Goal: Task Accomplishment & Management: Use online tool/utility

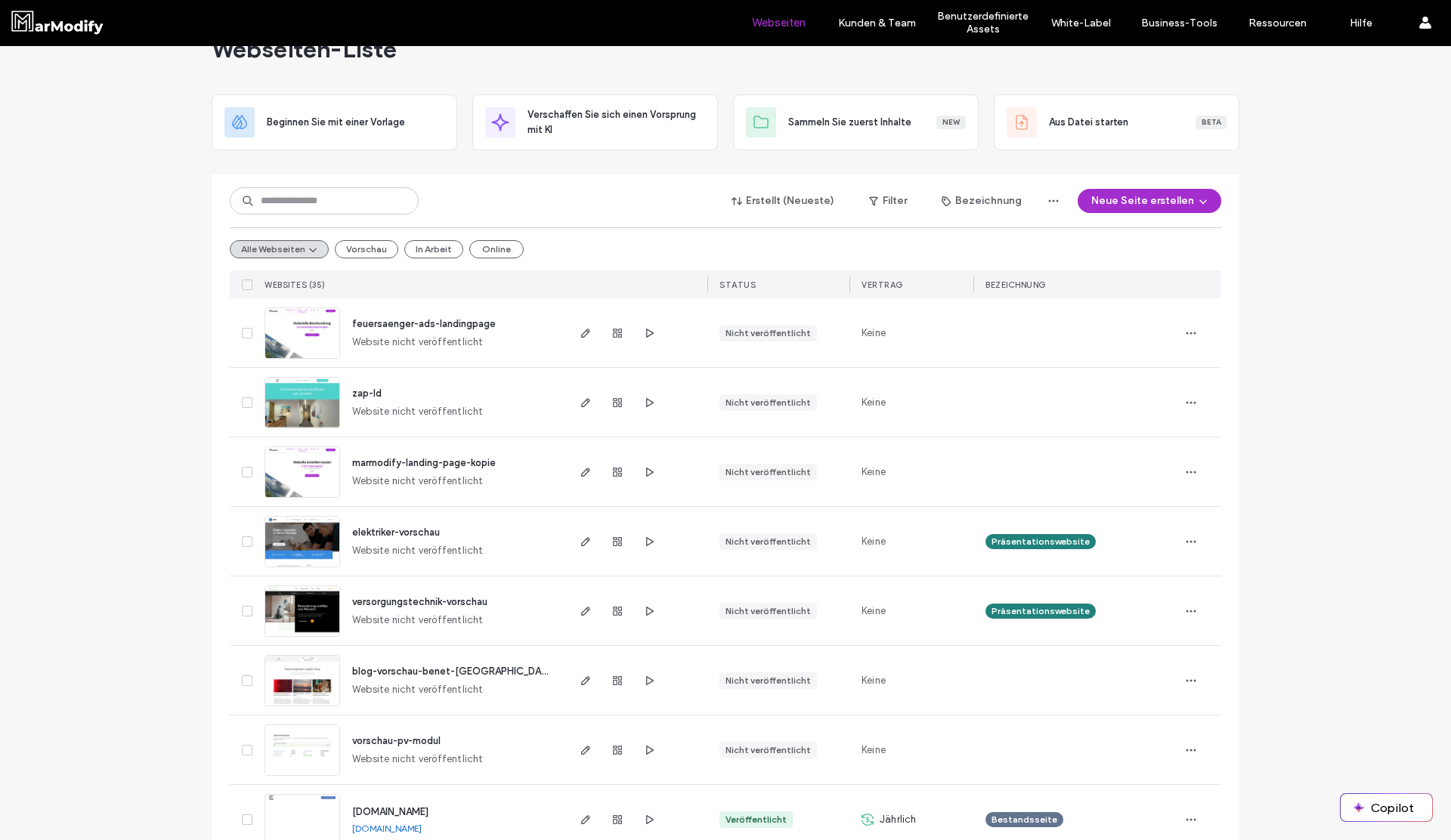
scroll to position [79, 0]
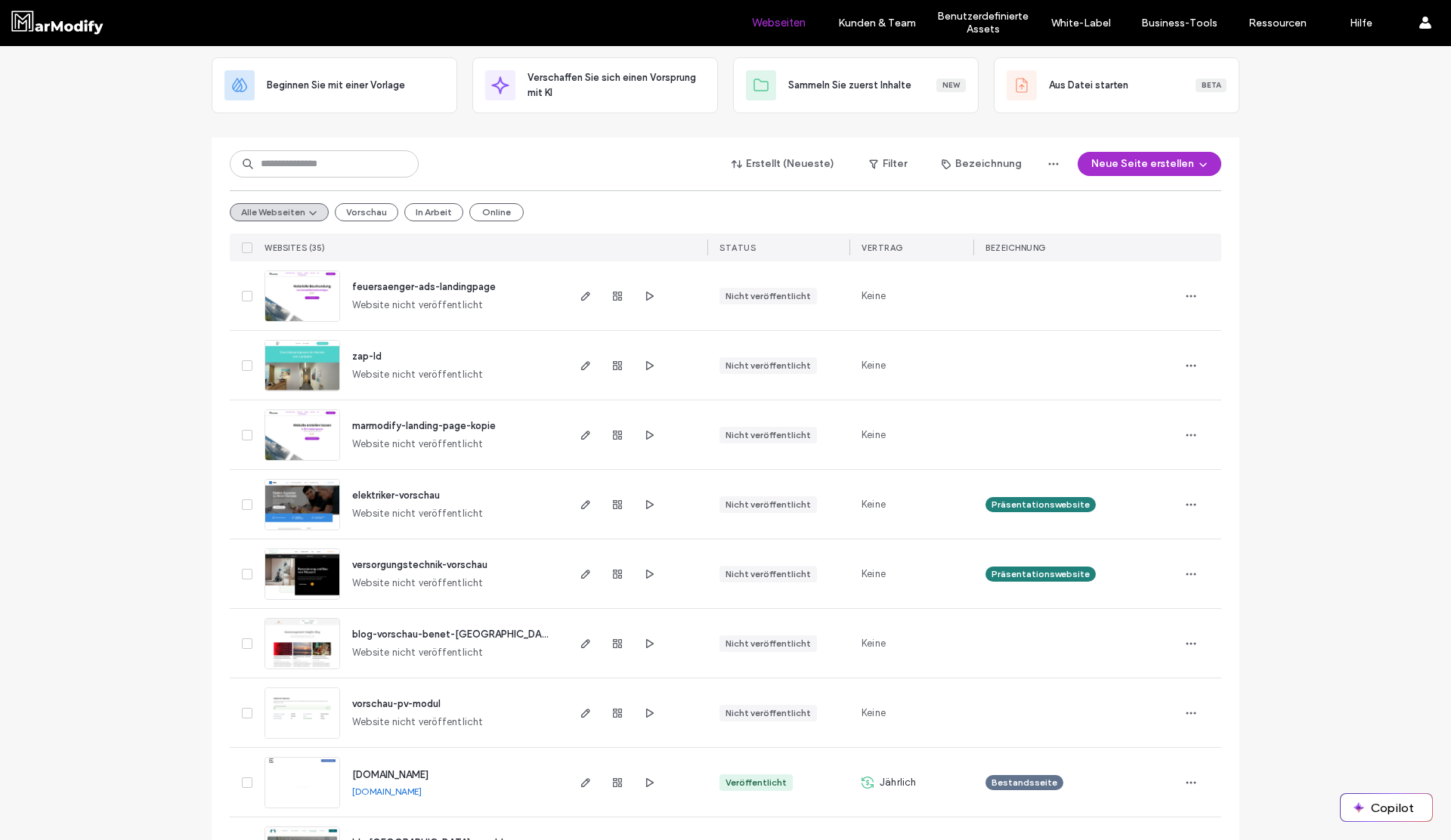
click at [423, 419] on div "marmodify-landing-page-kopie" at bounding box center [424, 426] width 143 height 16
click at [423, 420] on span "marmodify-landing-page-kopie" at bounding box center [424, 425] width 143 height 11
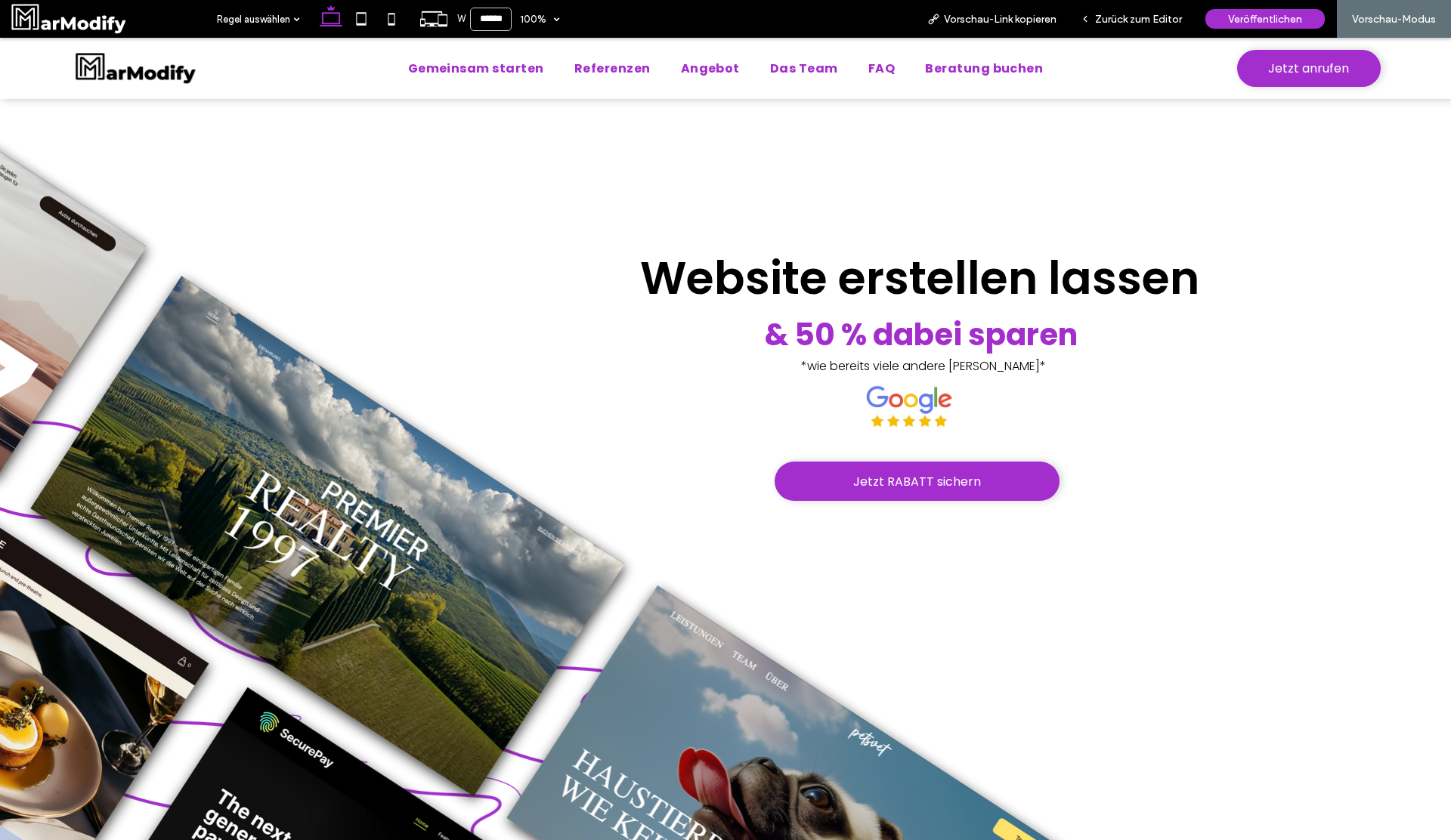
click at [1221, 440] on div "Jetzt RABATT sichern Website erstellen lassen & 50 % dabei sparen *wie bereits …" at bounding box center [725, 495] width 1451 height 793
click at [1084, 283] on span "Website erstellen lassen" at bounding box center [920, 278] width 559 height 64
drag, startPoint x: 764, startPoint y: 406, endPoint x: 1037, endPoint y: 404, distance: 273.0
click at [1037, 404] on div "Jetzt RABATT sichern Website erstellen lassen & 50 % dabei sparen *wie bereits …" at bounding box center [725, 495] width 1451 height 793
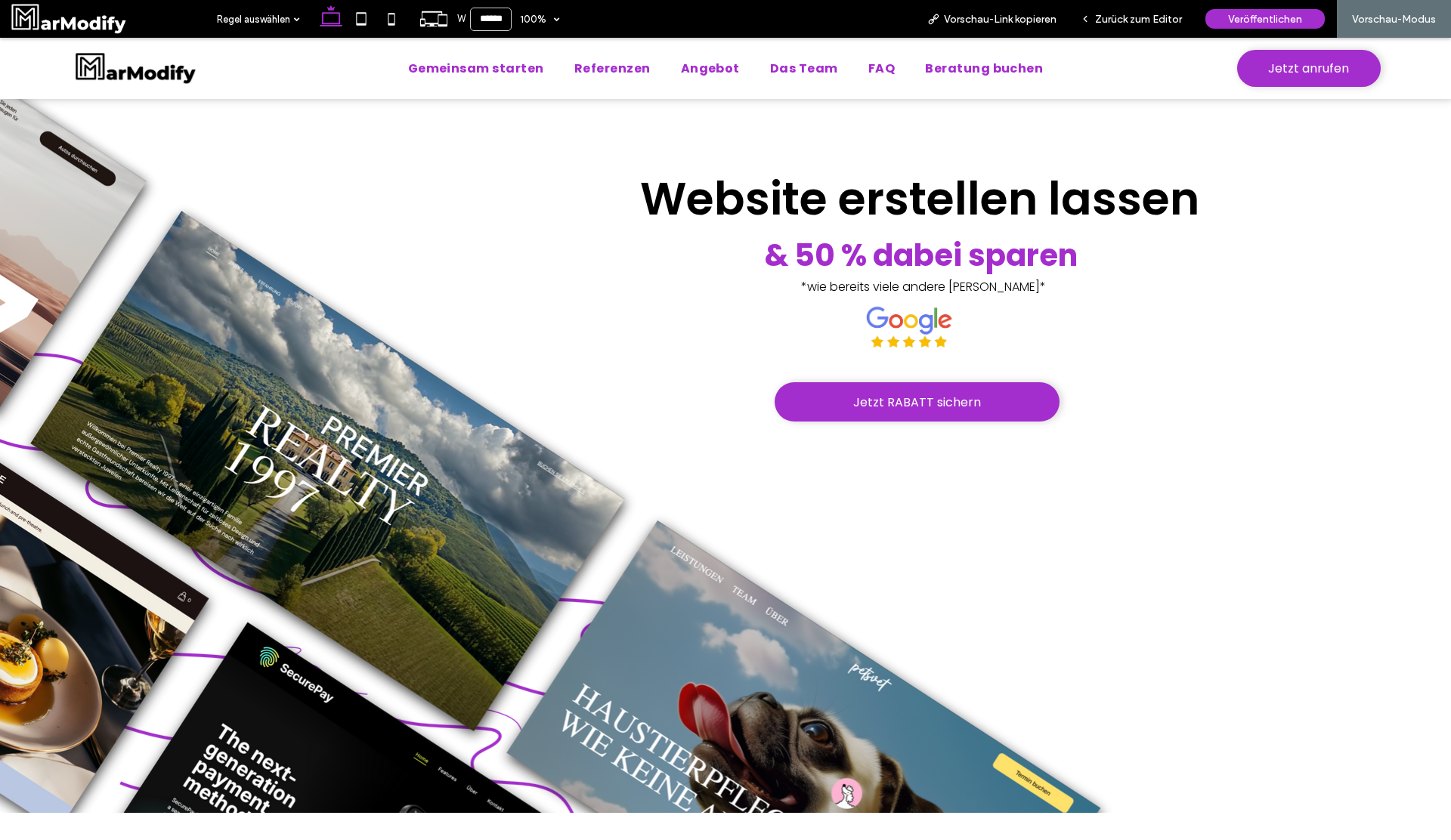
scroll to position [46, 0]
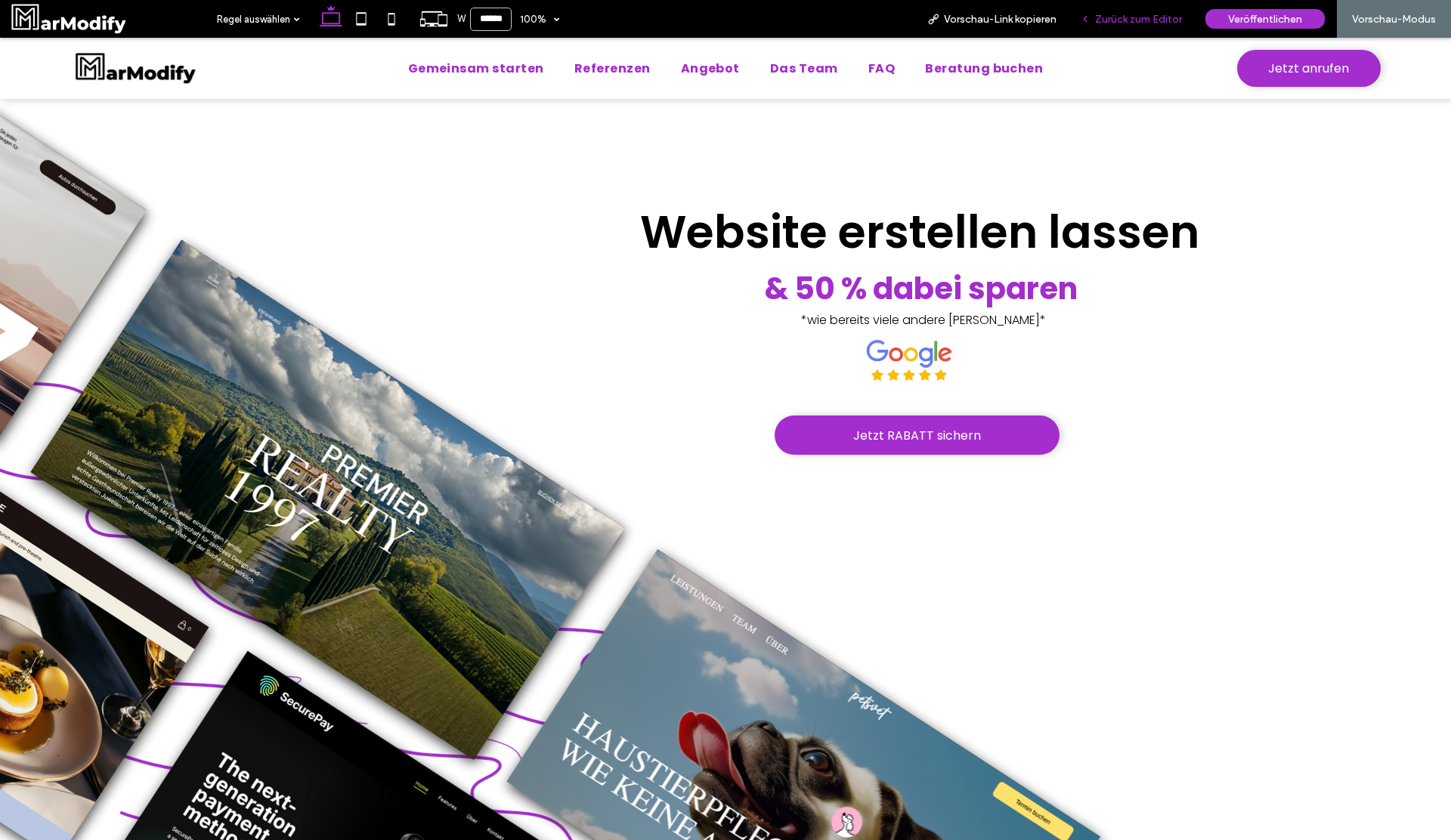
click at [1125, 17] on span "Zurück zum Editor" at bounding box center [1138, 19] width 87 height 13
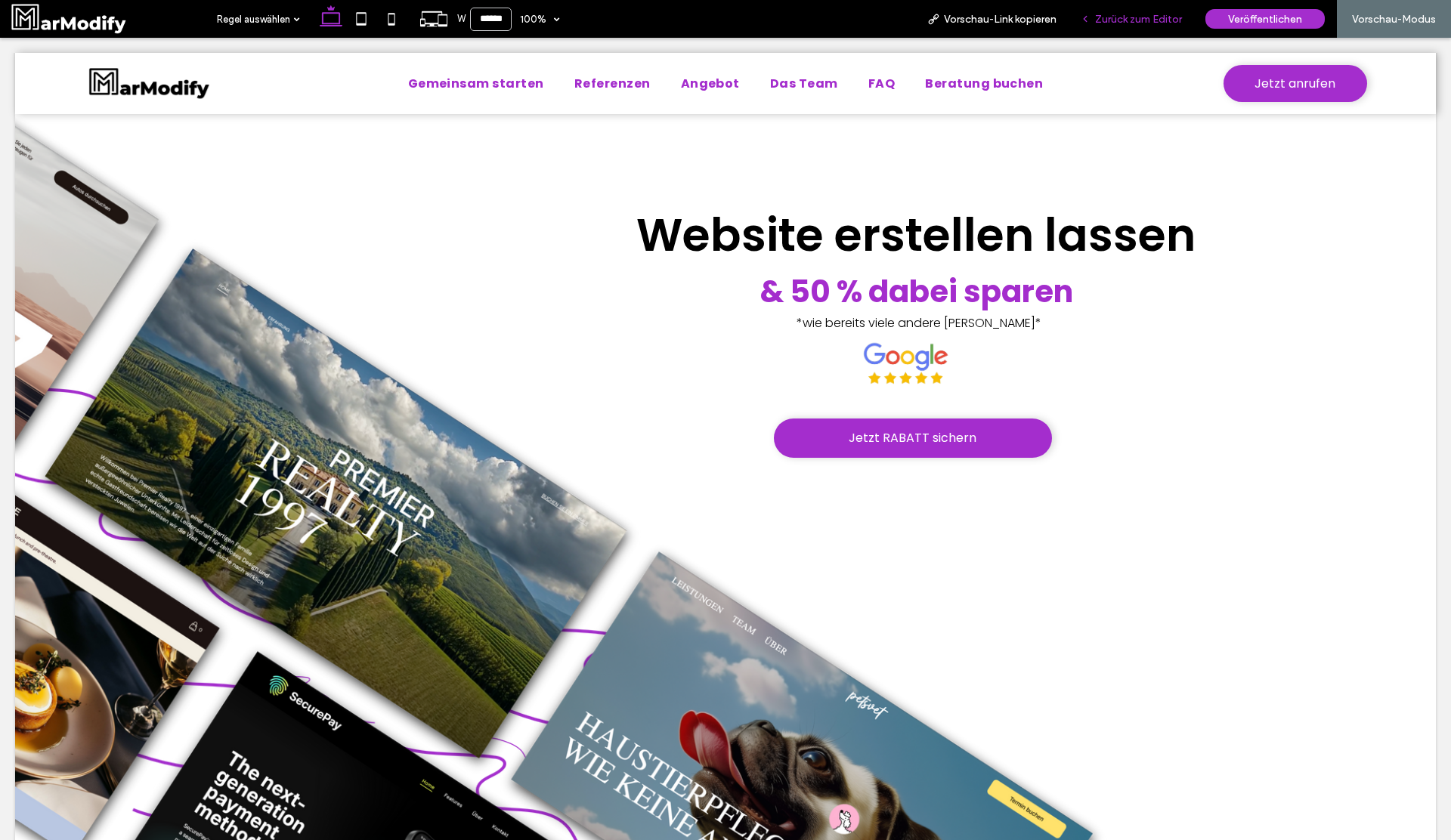
scroll to position [49, 0]
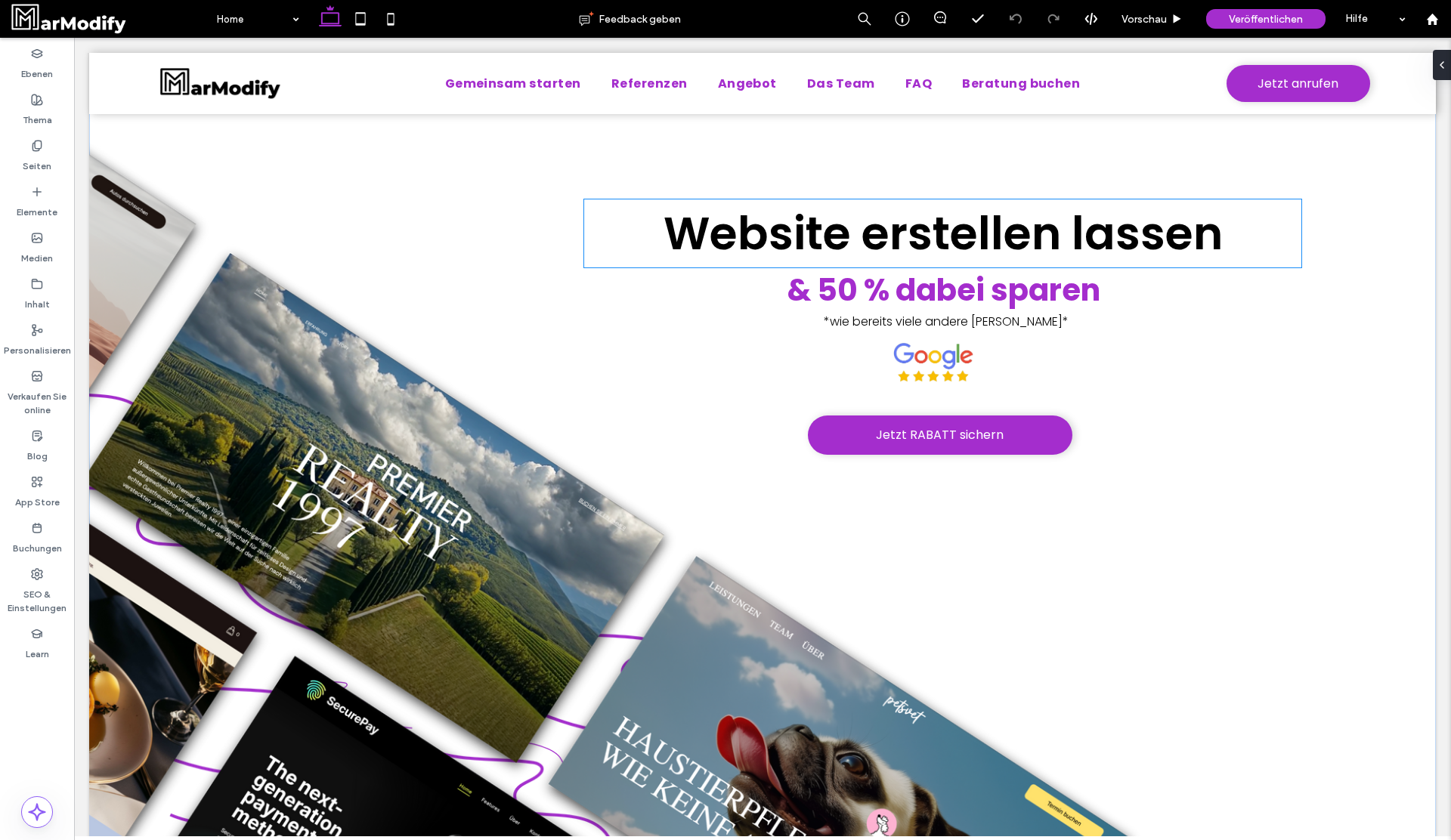
click at [798, 248] on span "Website erstellen lassen" at bounding box center [943, 234] width 559 height 64
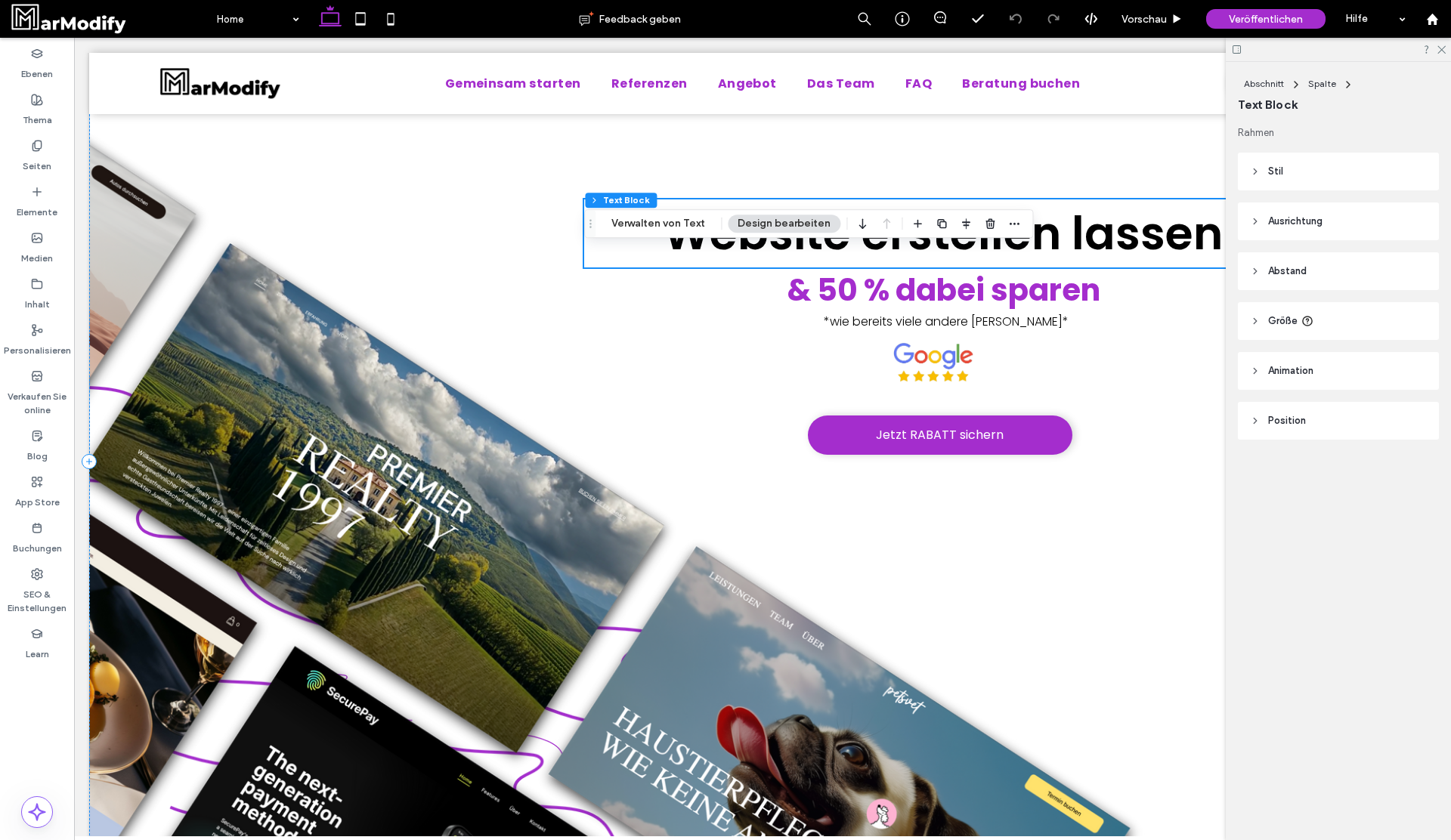
click at [798, 248] on div "Website erstellen lassen" at bounding box center [942, 234] width 717 height 68
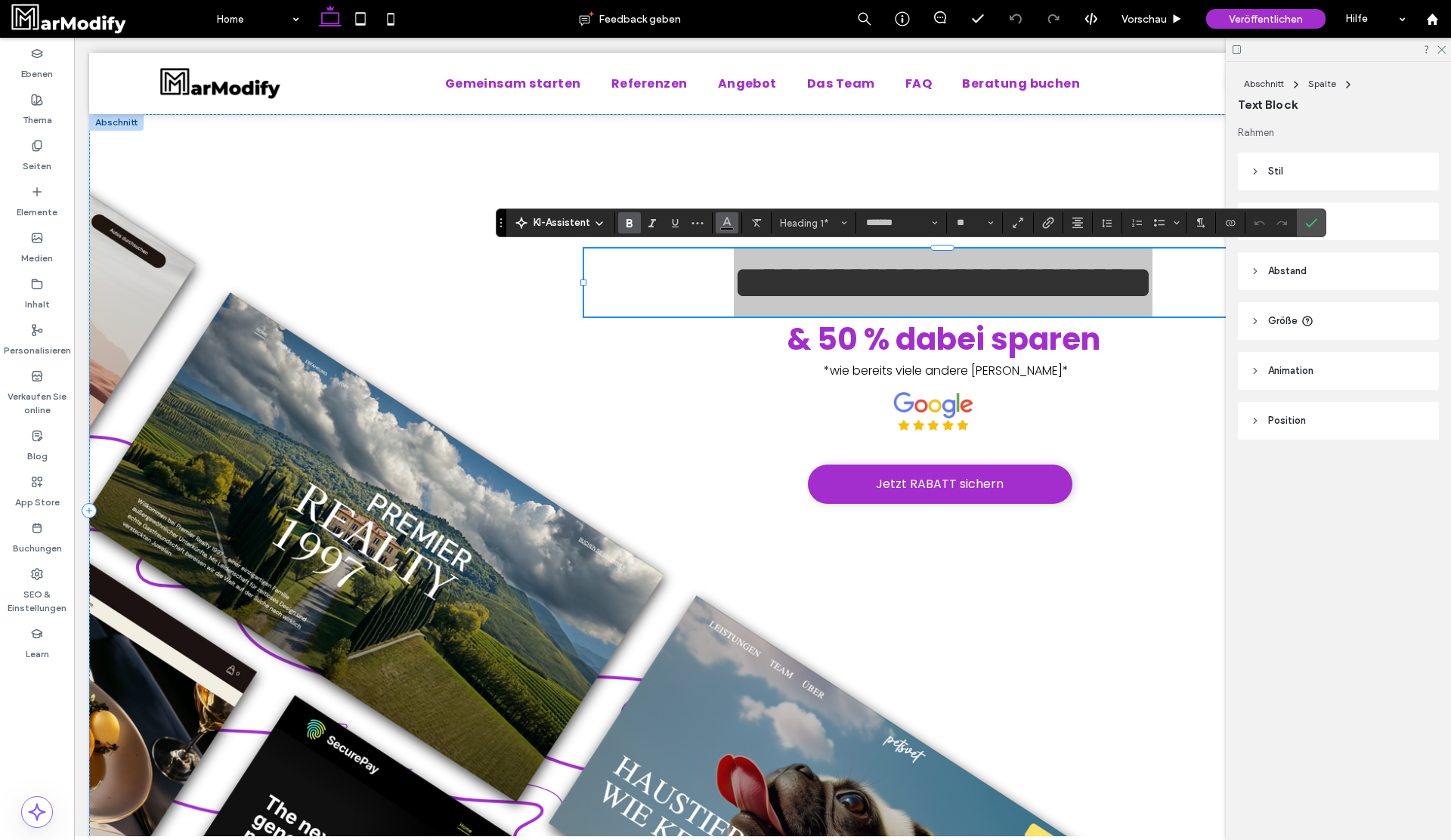
click at [729, 226] on icon "Farbe" at bounding box center [727, 221] width 12 height 12
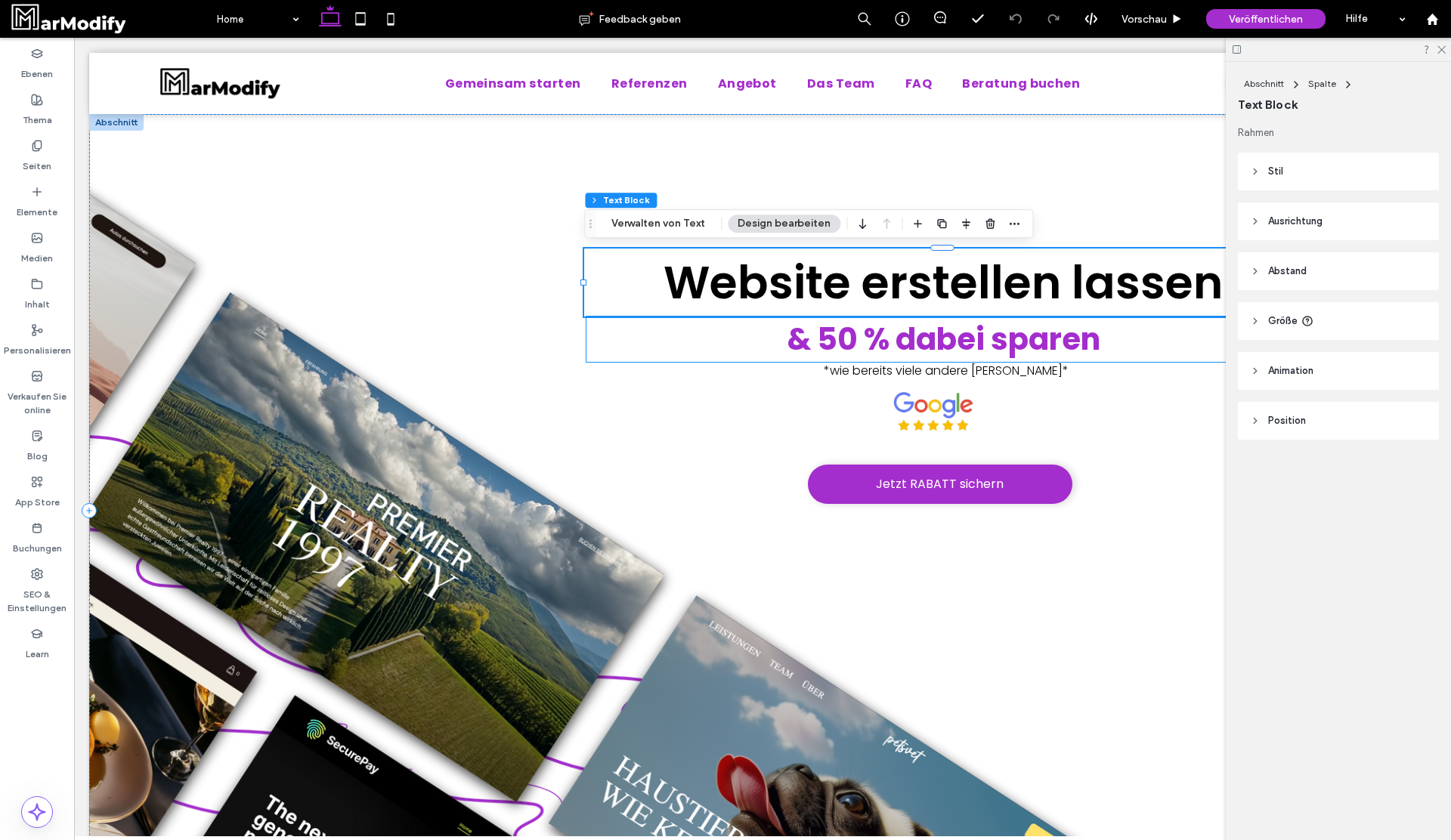
click at [923, 353] on strong "& 50 % dabei sparen" at bounding box center [943, 339] width 313 height 42
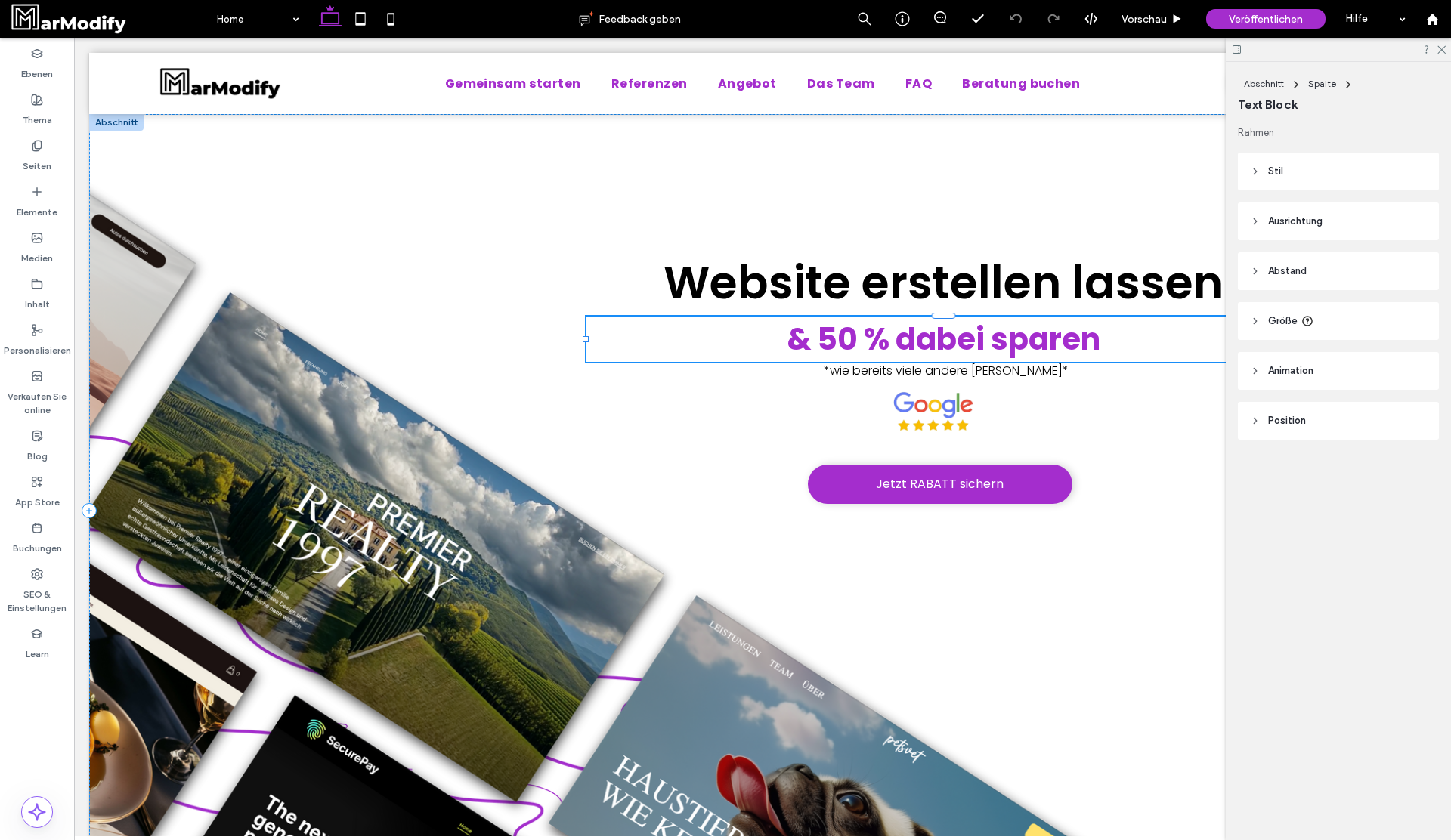
type input "*******"
type input "**"
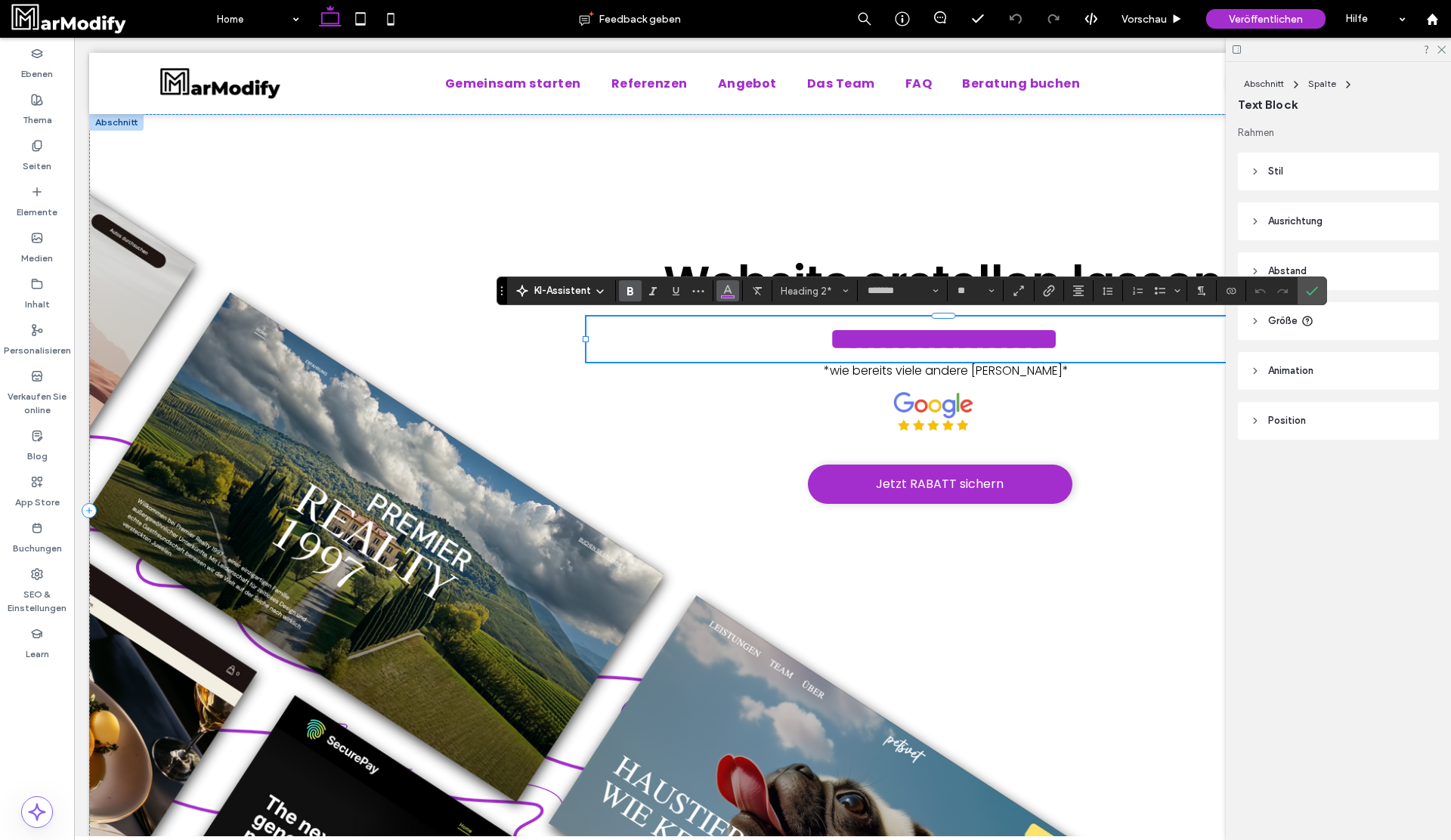
click at [717, 299] on button "Farbe" at bounding box center [728, 290] width 23 height 21
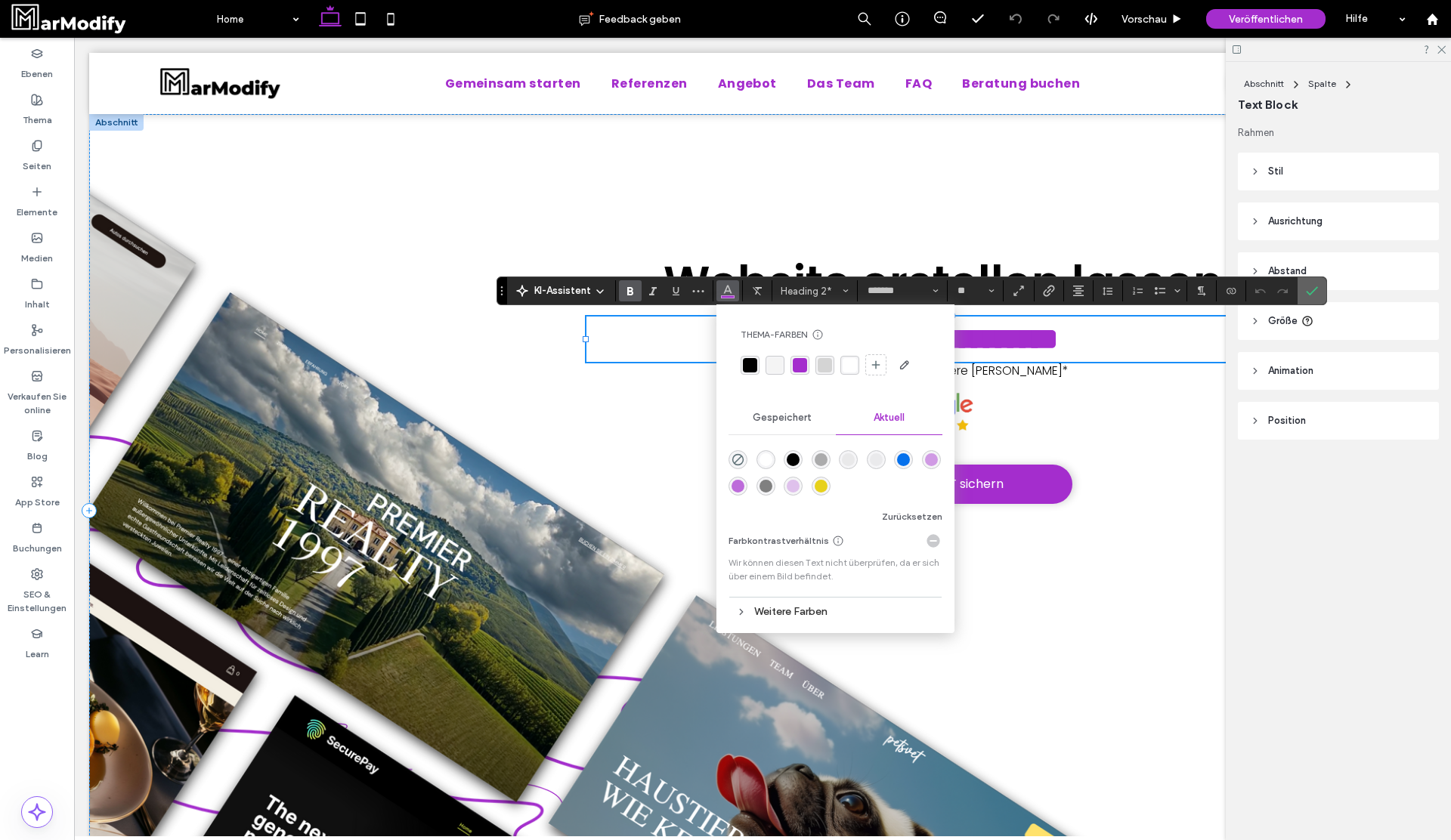
click at [1309, 297] on span "Bestätigen" at bounding box center [1309, 291] width 6 height 27
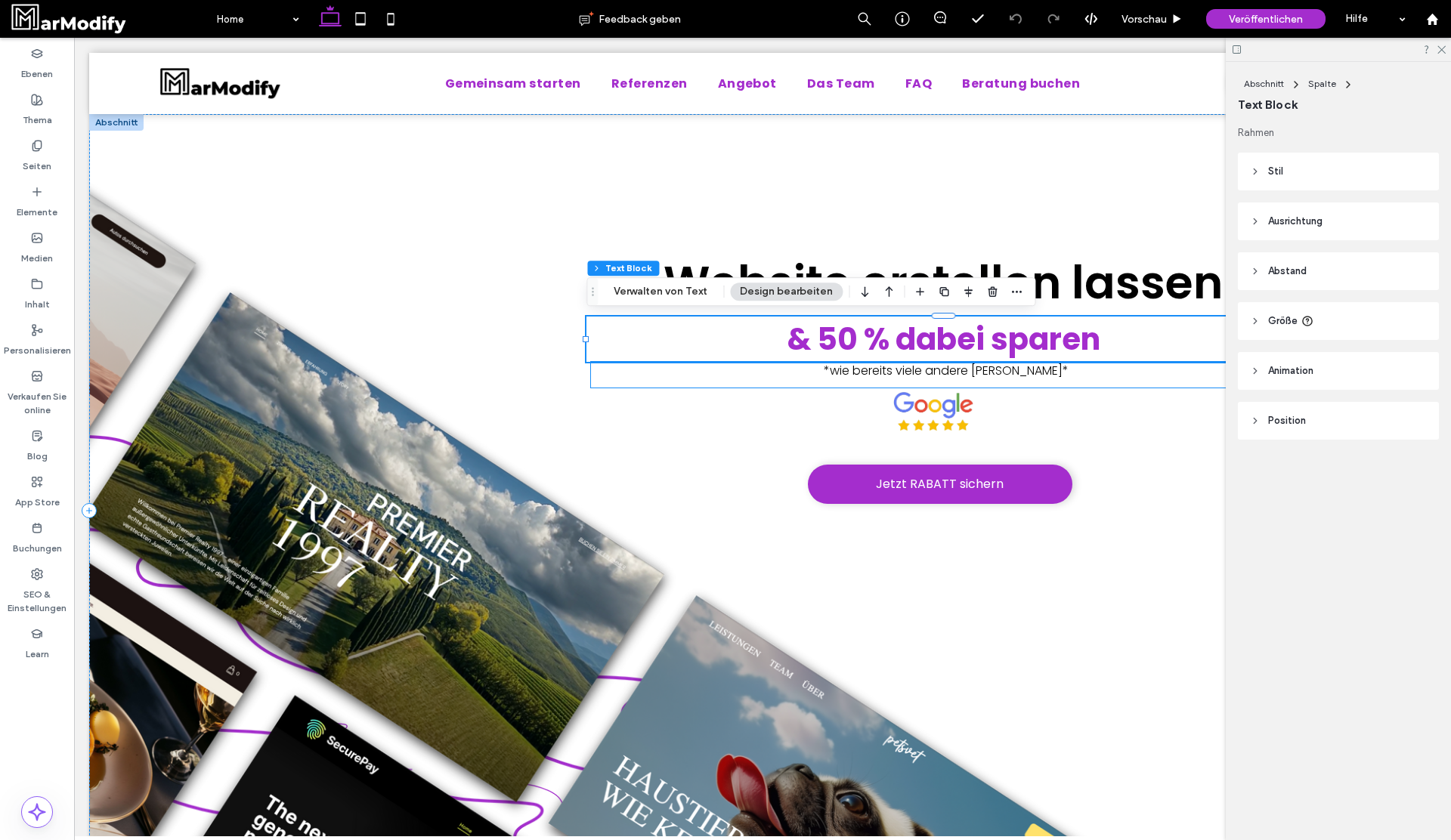
click at [919, 383] on div "*wie bereits viele andere zufriedene Kunden*" at bounding box center [946, 374] width 710 height 26
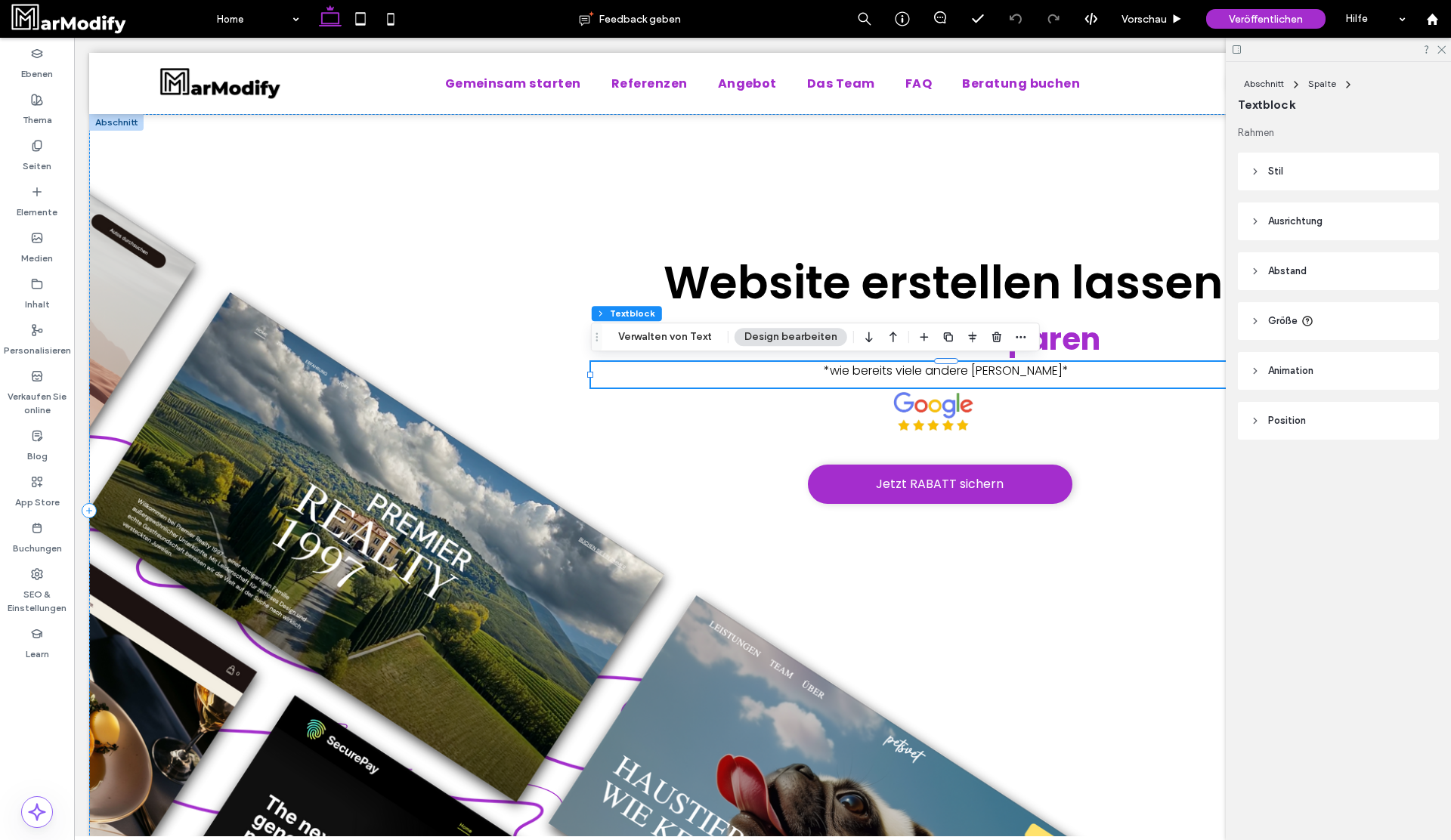
click at [919, 383] on div "*wie bereits viele andere zufriedene Kunden*" at bounding box center [946, 374] width 710 height 26
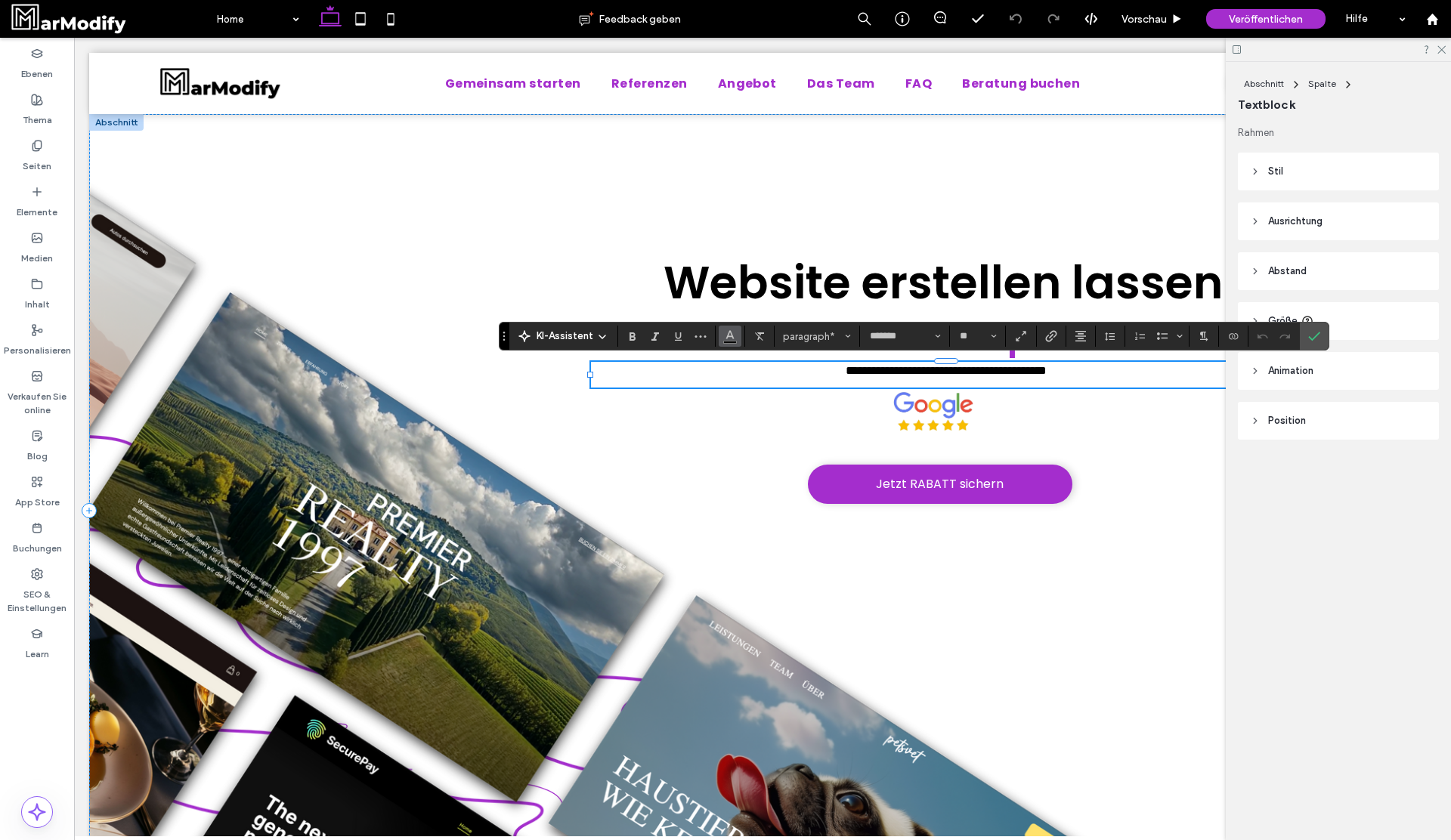
click at [731, 334] on use "Farbe" at bounding box center [730, 335] width 8 height 8
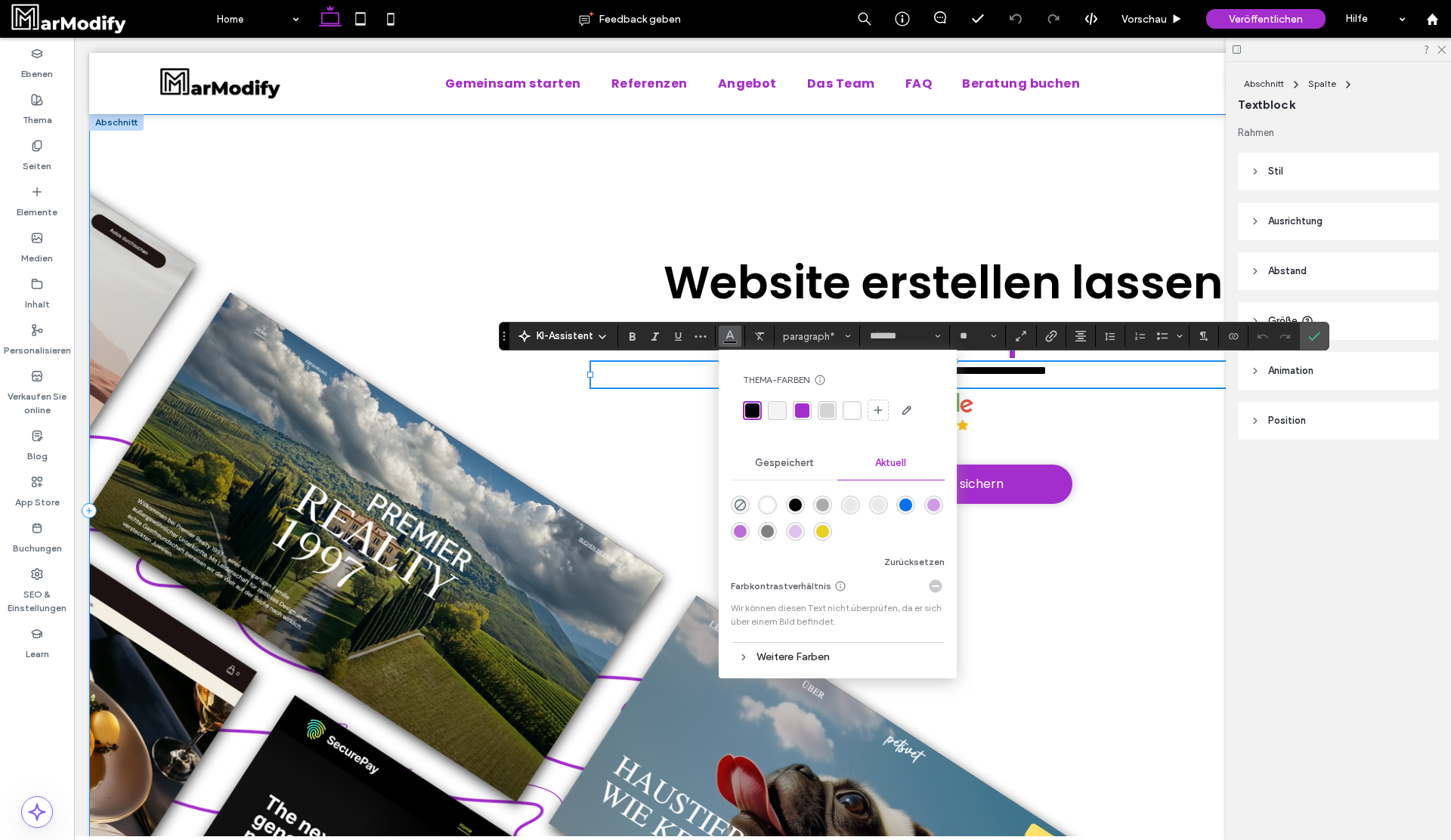
click at [1081, 514] on div "**********" at bounding box center [762, 510] width 1347 height 793
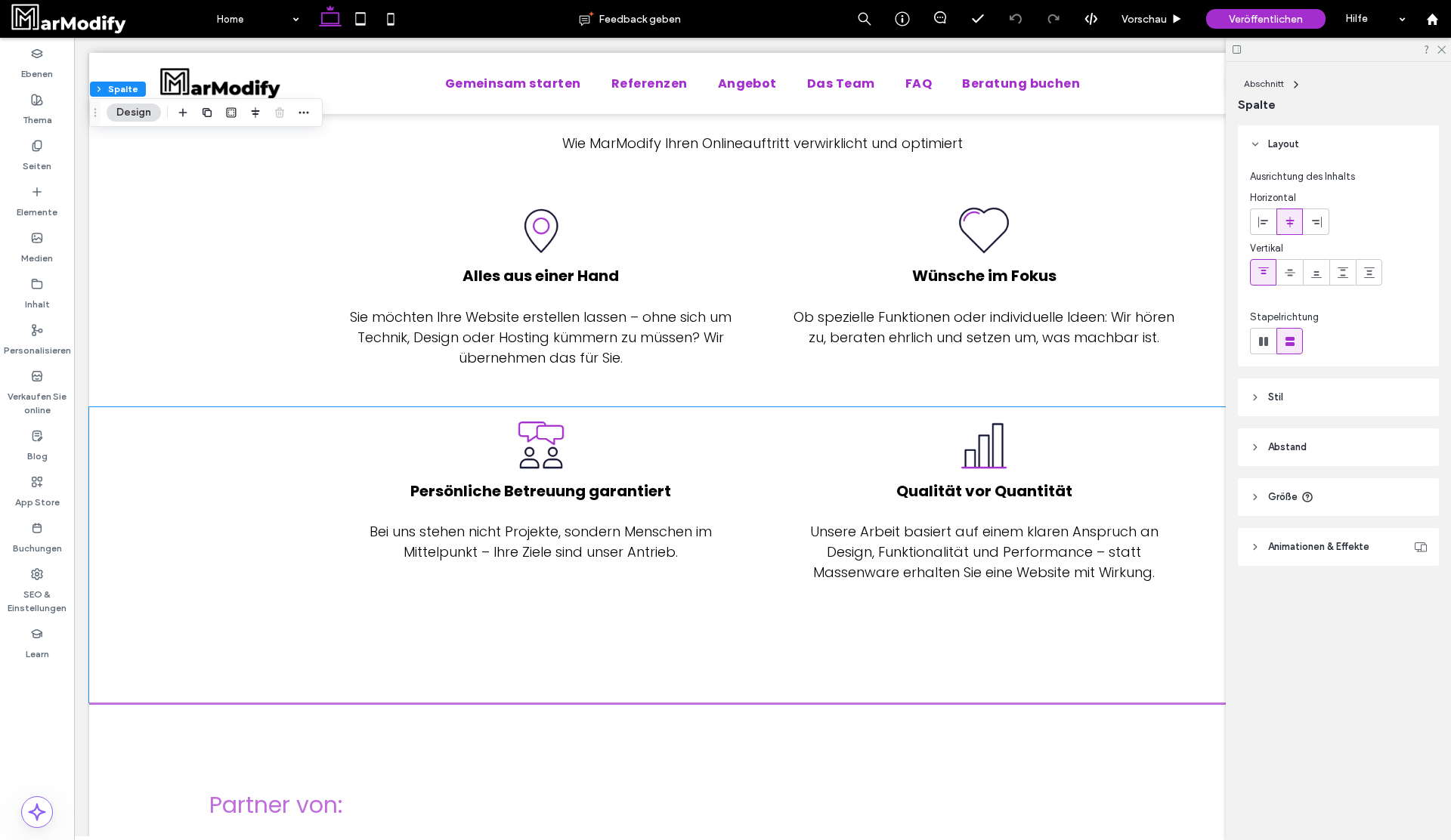
scroll to position [870, 0]
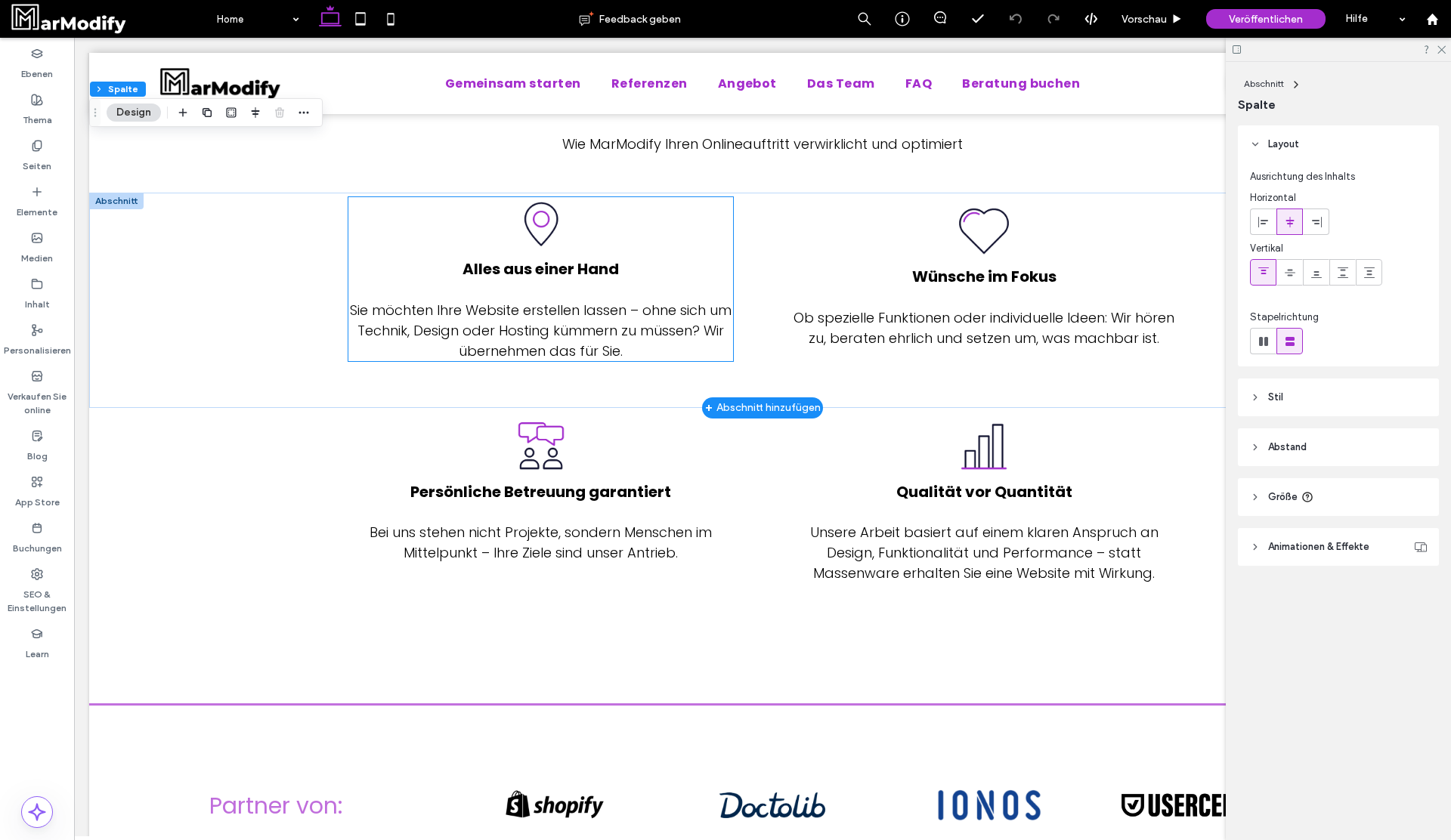
click at [621, 350] on span "Sie möchten Ihre Website erstellen lassen – ohne sich um Technik, Design oder H…" at bounding box center [541, 330] width 382 height 59
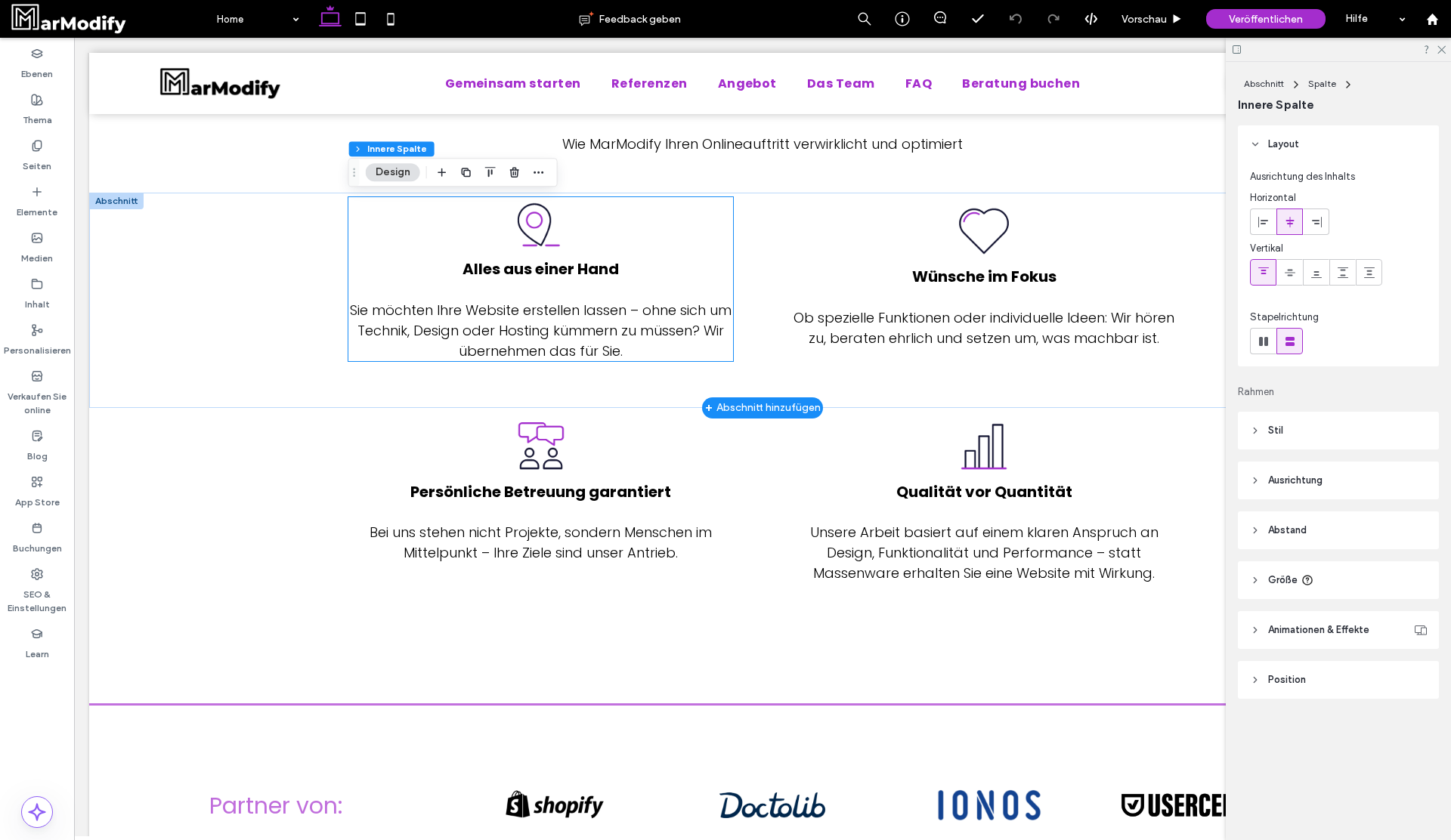
type input "**"
click at [621, 350] on span "Sie möchten Ihre Website erstellen lassen – ohne sich um Technik, Design oder H…" at bounding box center [541, 330] width 382 height 59
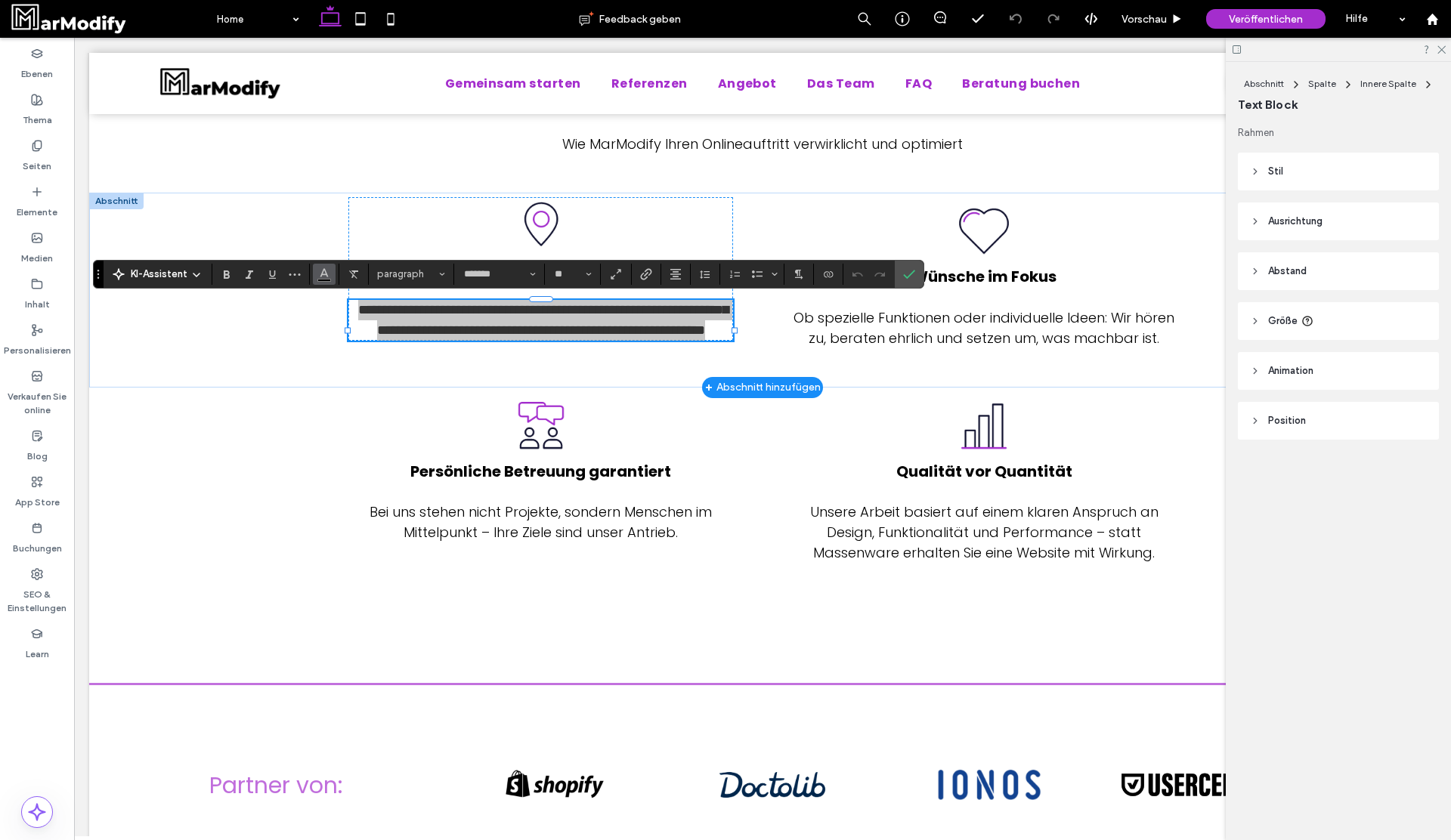
click at [330, 269] on icon "Farbe" at bounding box center [323, 272] width 12 height 12
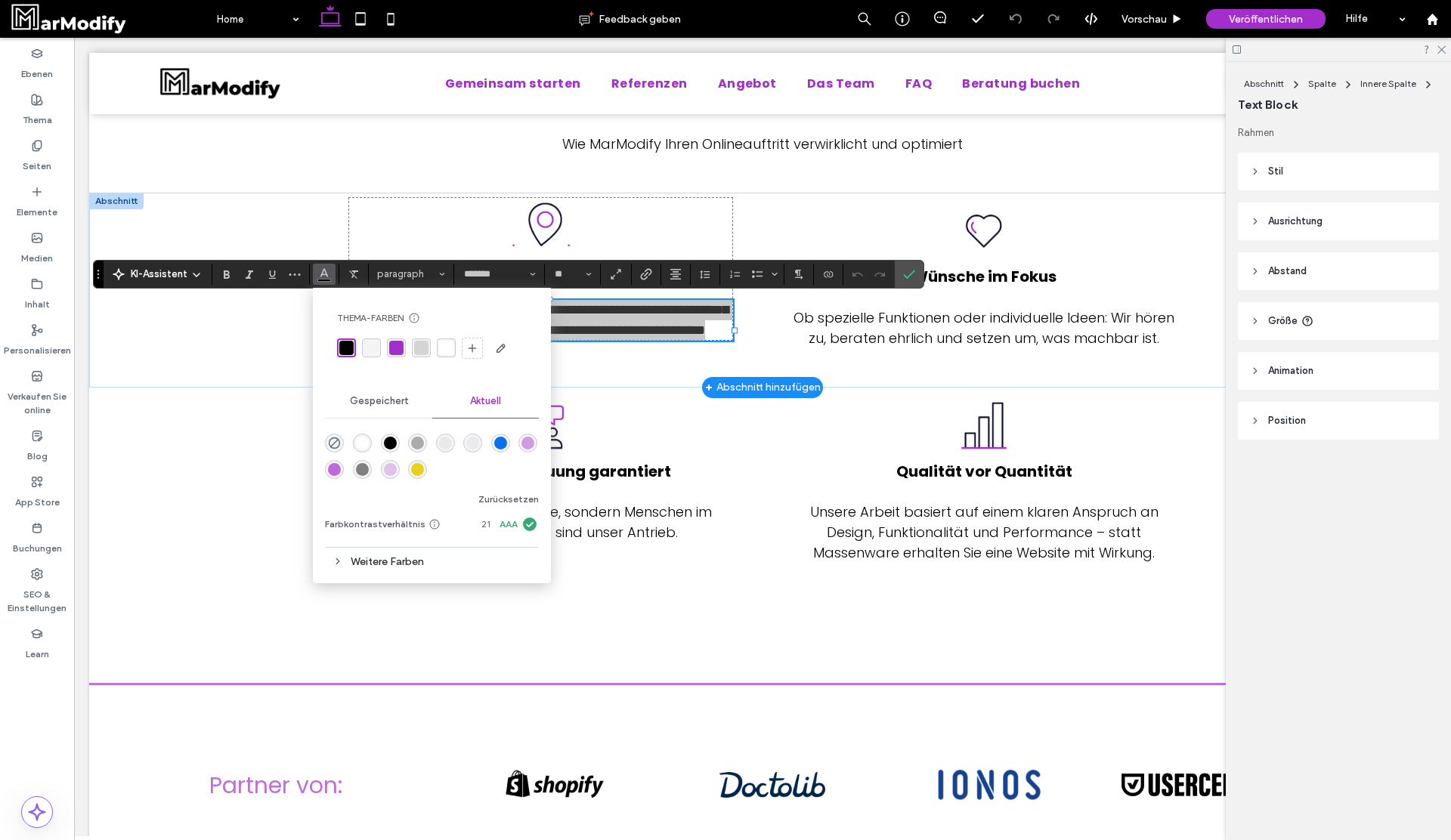
drag, startPoint x: 495, startPoint y: 520, endPoint x: 541, endPoint y: 525, distance: 46.3
click at [544, 525] on div "Thema-Farben Sparen Sie Zeit mit Thema-Farben Erstellen Sie eine Farbpalette, u…" at bounding box center [432, 436] width 238 height 296
click at [499, 524] on span "AAA" at bounding box center [509, 524] width 18 height 14
drag, startPoint x: 499, startPoint y: 524, endPoint x: 517, endPoint y: 524, distance: 18.0
click at [517, 524] on span "AAA" at bounding box center [509, 524] width 18 height 14
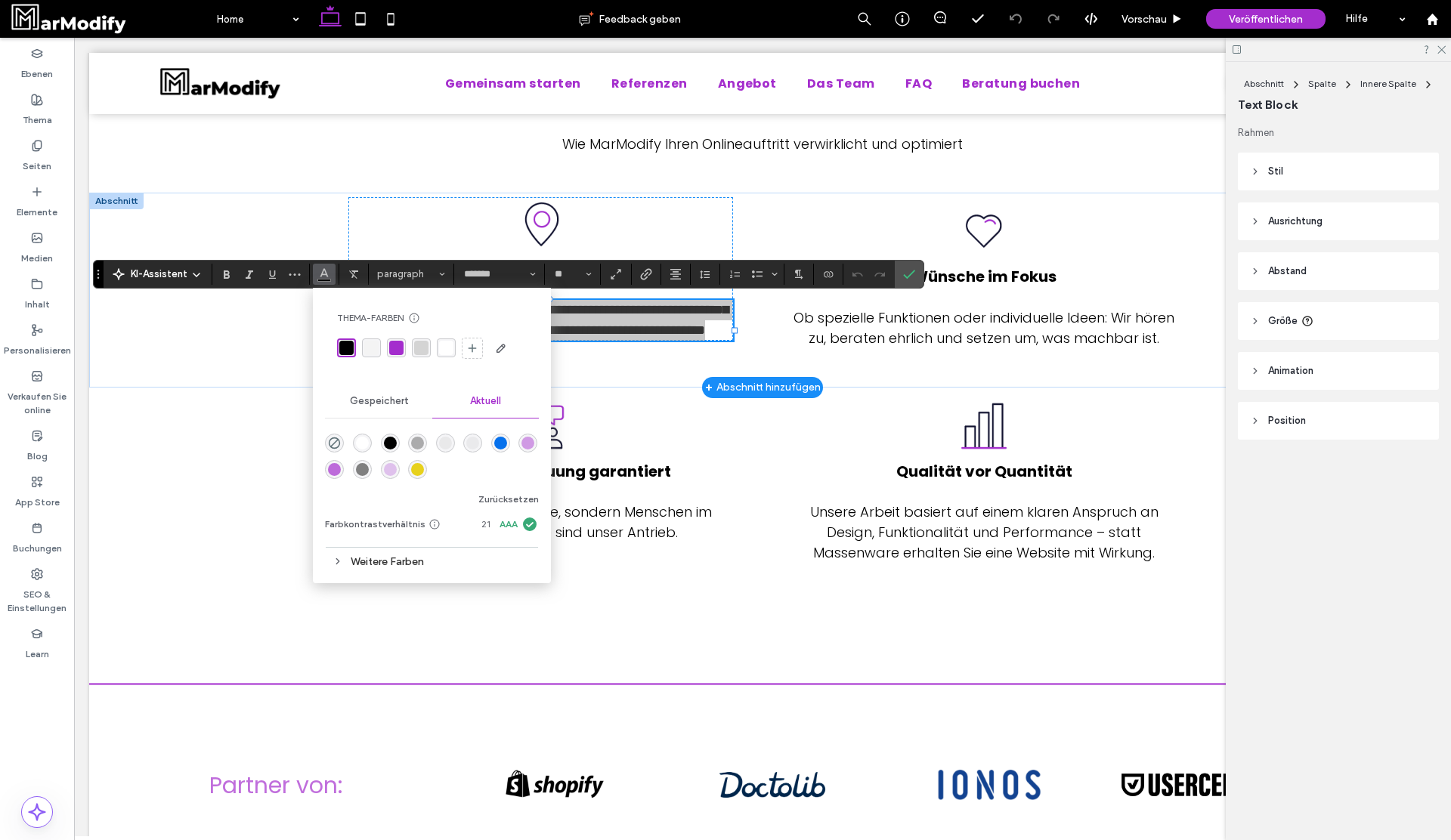
click at [517, 524] on span "AAA" at bounding box center [509, 524] width 18 height 14
click at [499, 522] on span "AAA" at bounding box center [509, 524] width 18 height 14
click at [520, 523] on icon at bounding box center [530, 524] width 18 height 18
click at [907, 272] on icon "Bestätigen" at bounding box center [909, 274] width 12 height 12
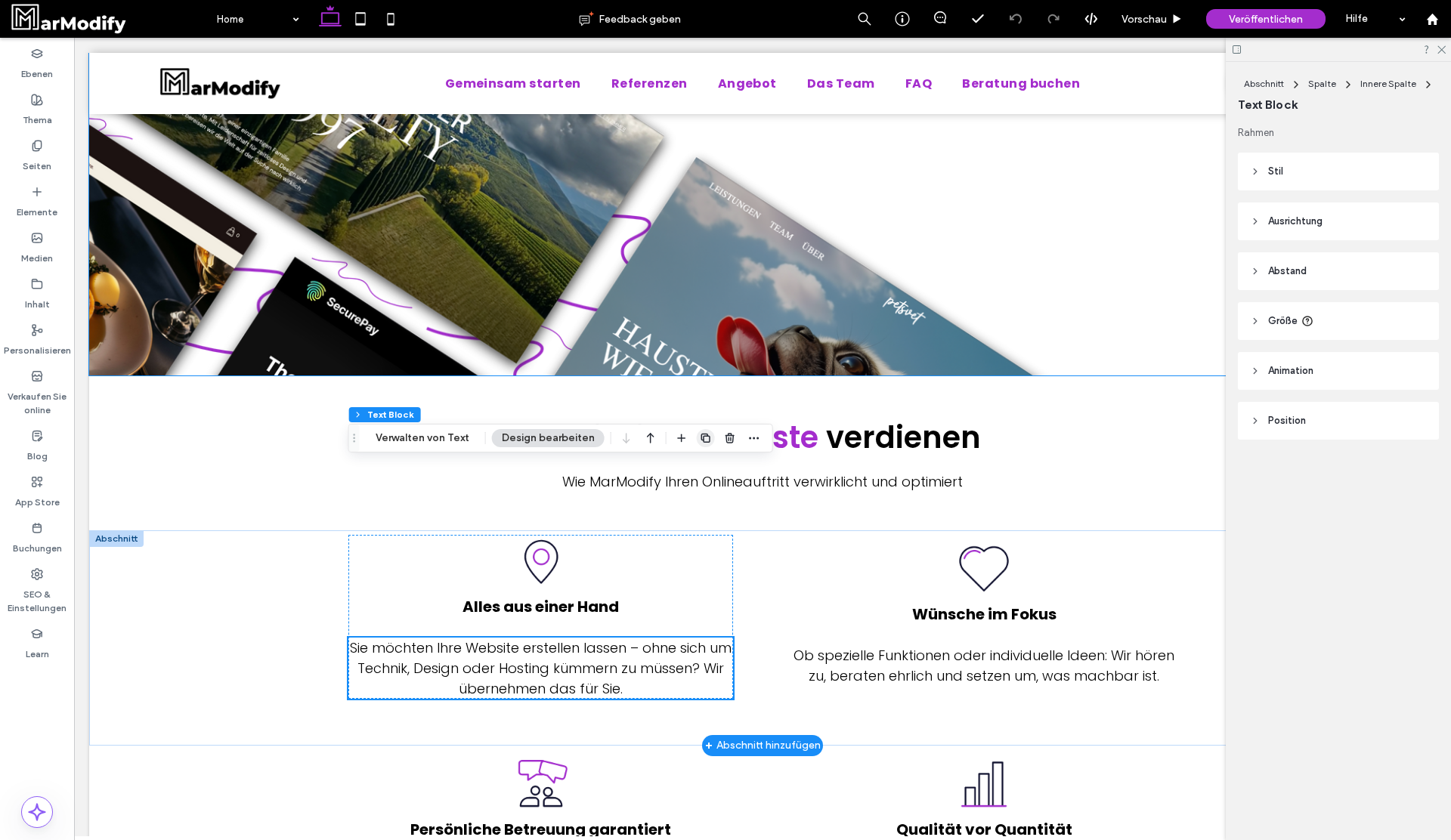
scroll to position [930, 0]
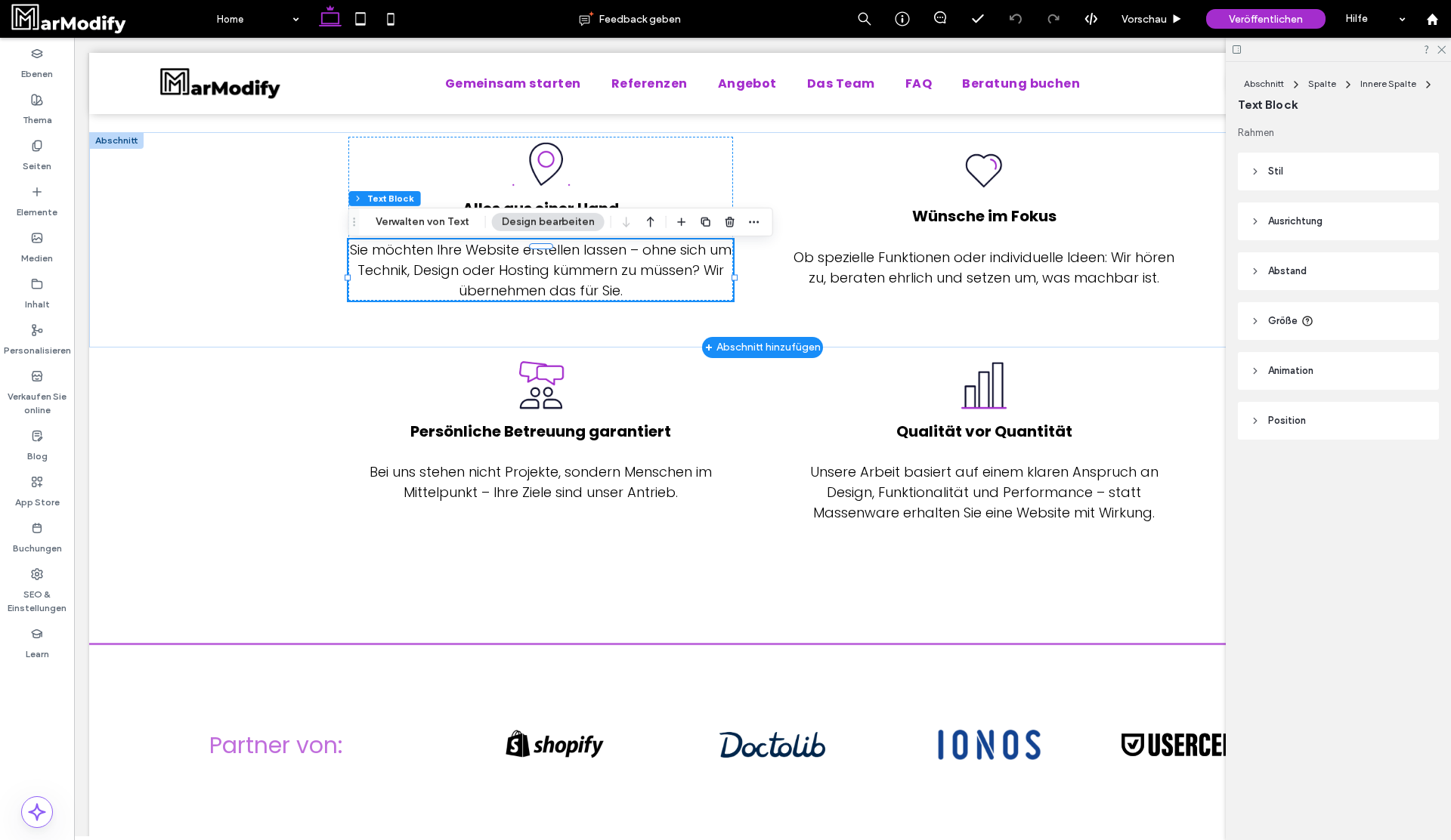
click at [537, 289] on span "Sie möchten Ihre Website erstellen lassen – ohne sich um Technik, Design oder H…" at bounding box center [541, 269] width 382 height 59
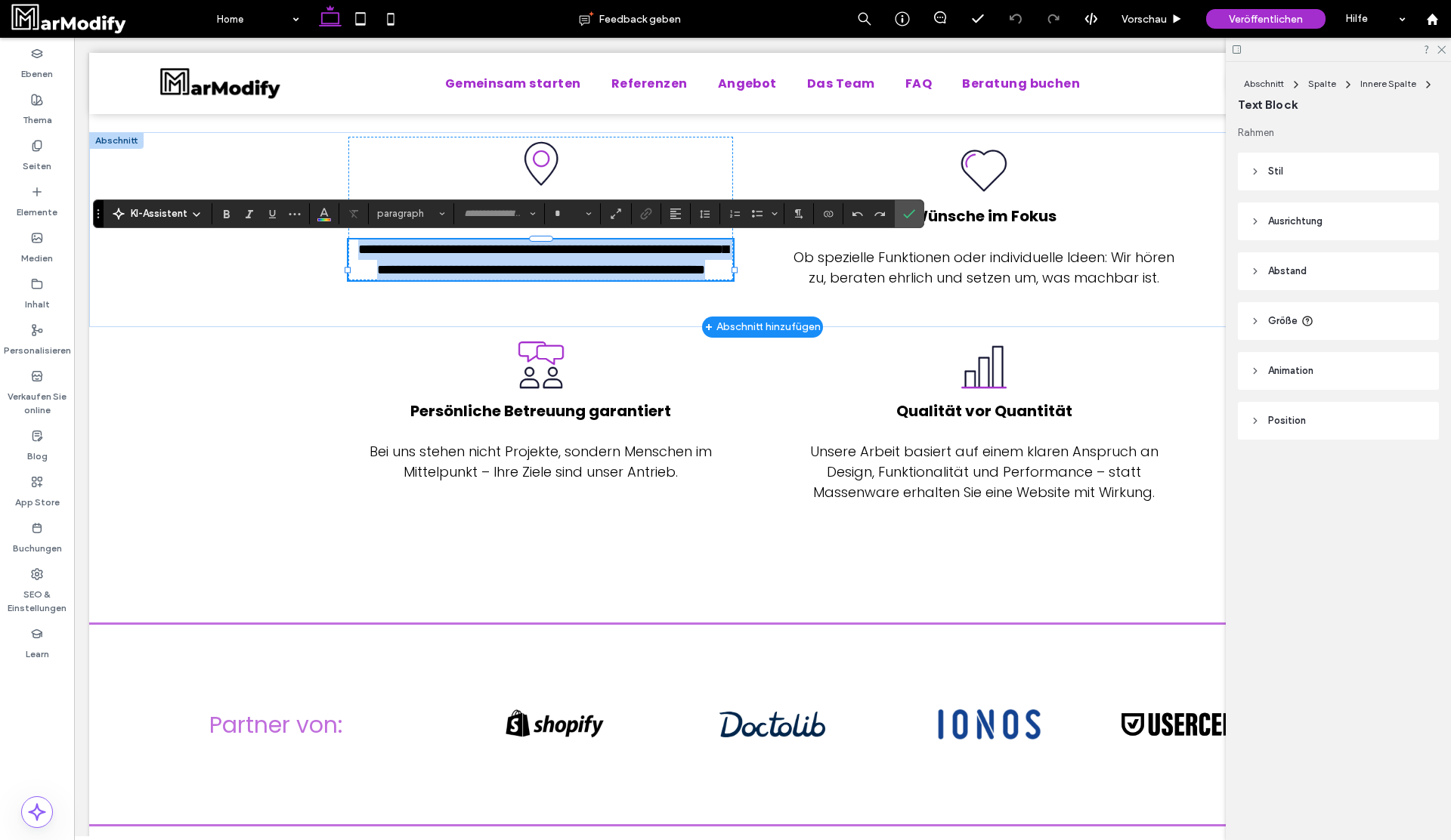
type input "*******"
type input "**"
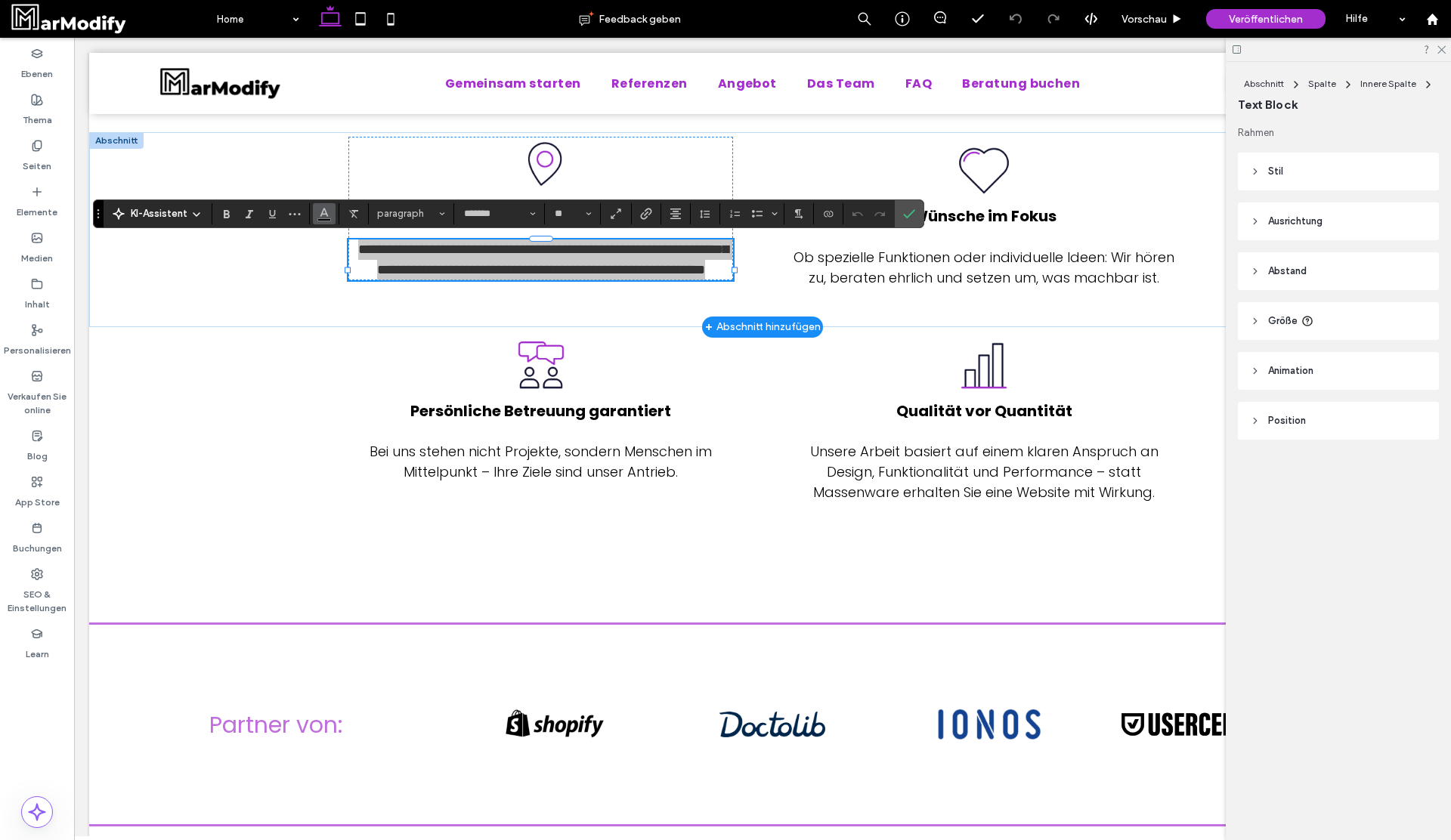
click at [326, 220] on span "Farbe" at bounding box center [323, 213] width 12 height 20
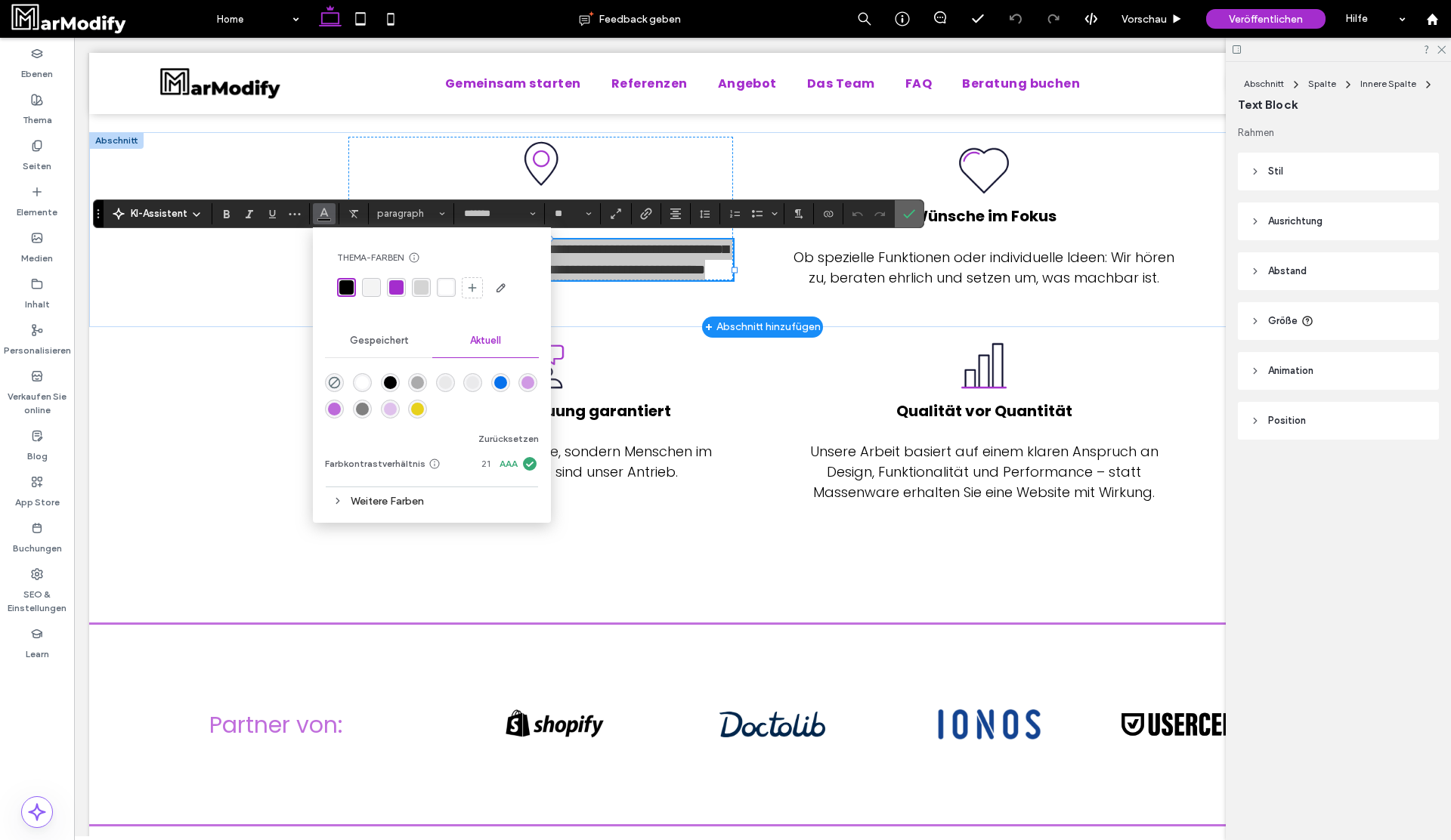
click at [901, 217] on label "Bestätigen" at bounding box center [909, 214] width 23 height 27
